Goal: Information Seeking & Learning: Find specific fact

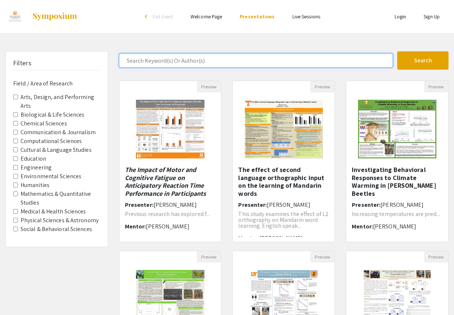
click at [178, 60] on input "Search Keyword(s) Or Author(s)" at bounding box center [256, 60] width 274 height 14
type input "[PERSON_NAME]"
click at [307, 51] on button "Search" at bounding box center [422, 60] width 51 height 18
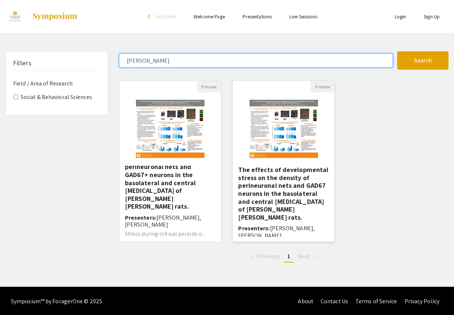
scroll to position [10, 0]
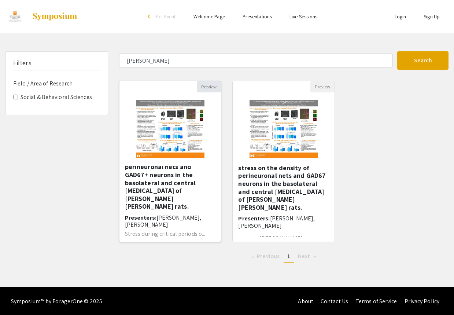
click at [212, 85] on button "Preview" at bounding box center [209, 86] width 24 height 11
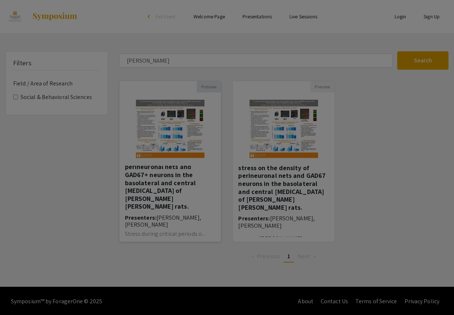
select select "custom"
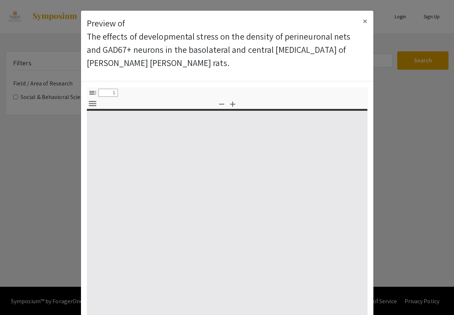
type input "0"
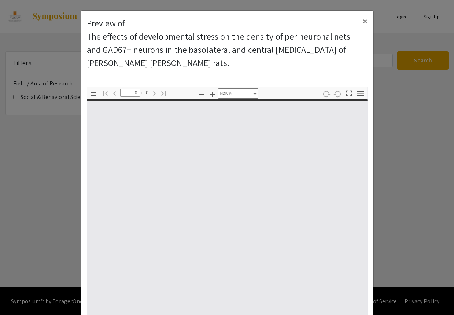
select select "auto"
type input "1"
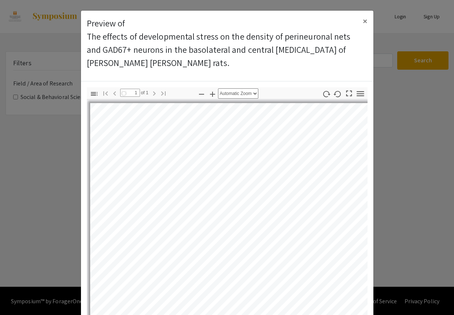
select select "auto"
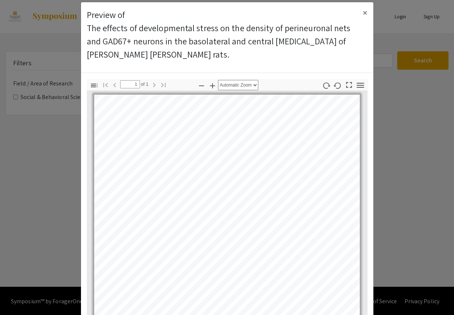
scroll to position [0, 0]
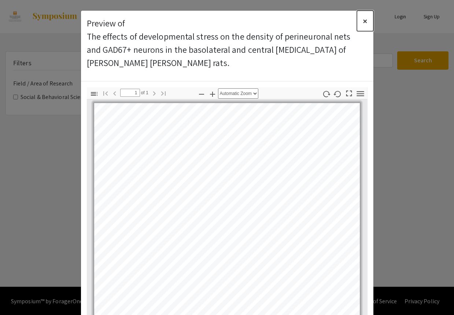
click at [307, 23] on button "×" at bounding box center [365, 21] width 16 height 21
